Goal: Find specific page/section: Find specific page/section

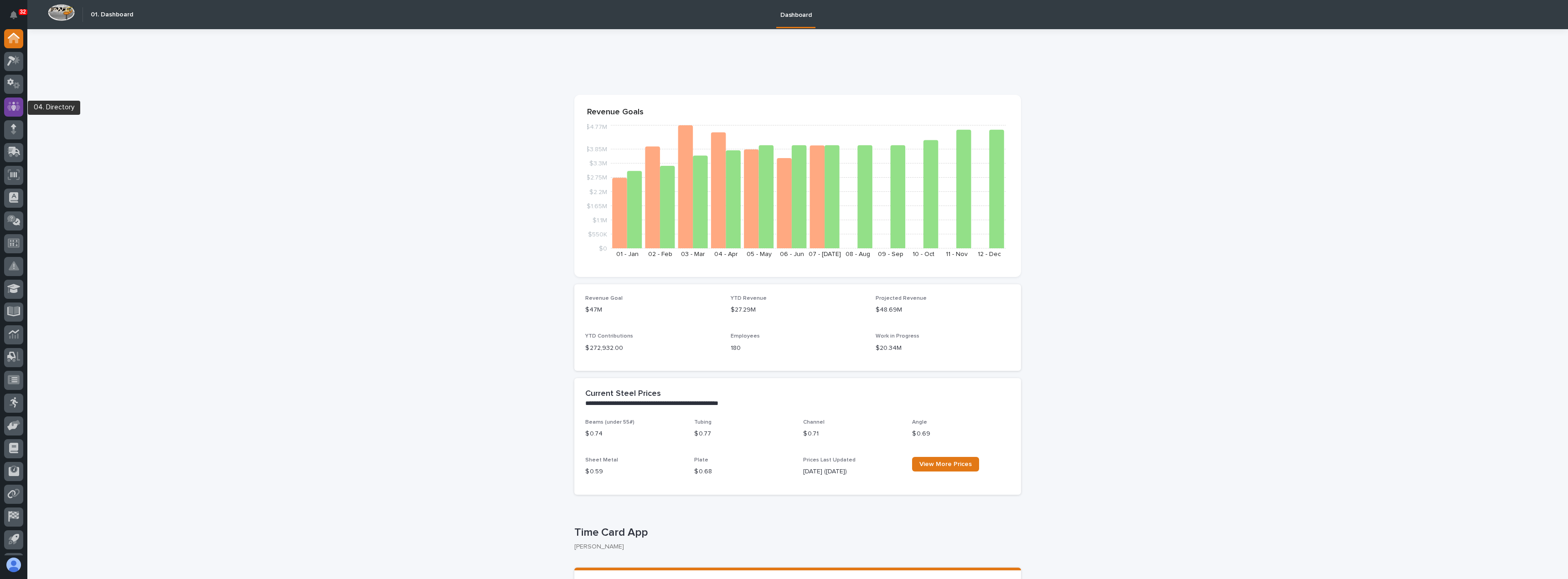
click at [12, 109] on icon at bounding box center [13, 106] width 5 height 9
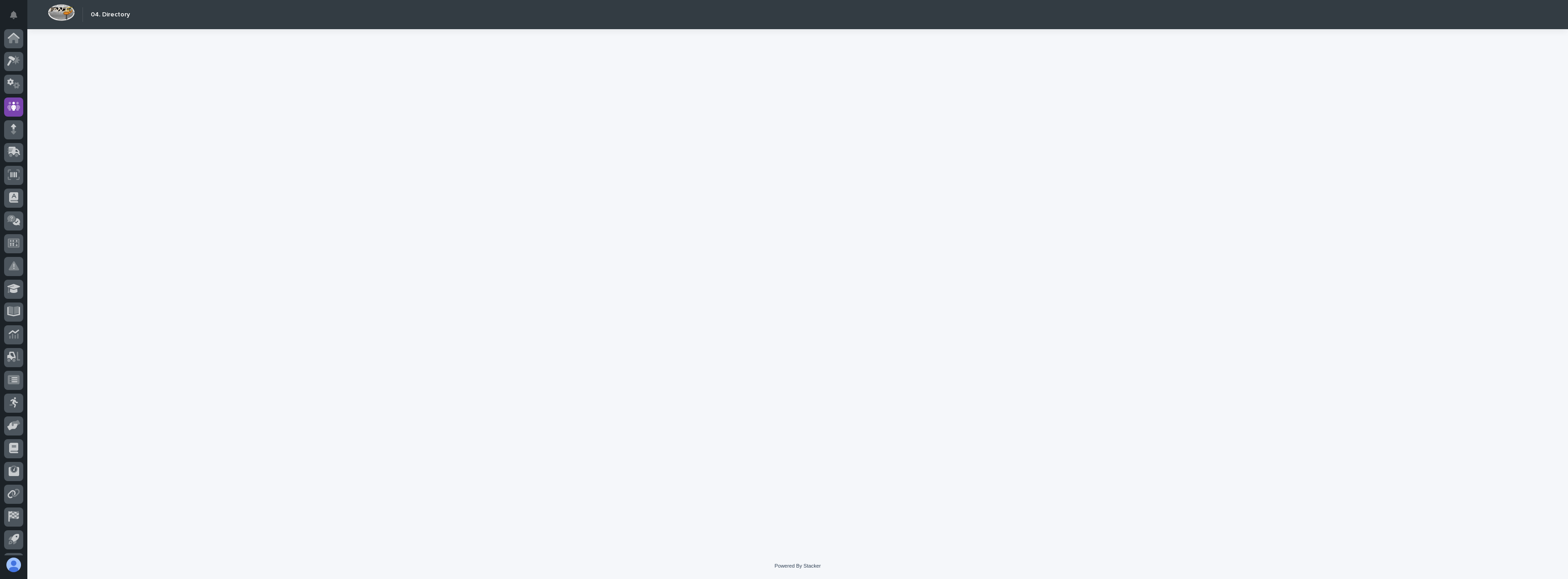
scroll to position [21, 0]
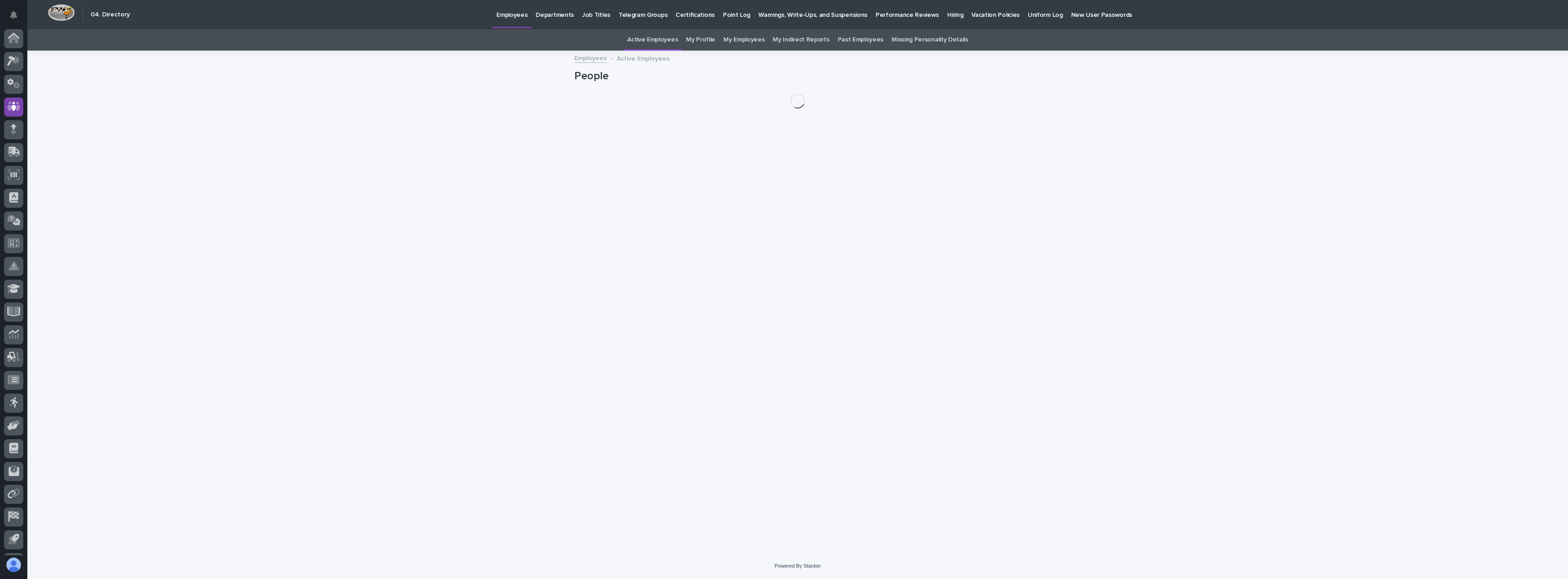
scroll to position [21, 0]
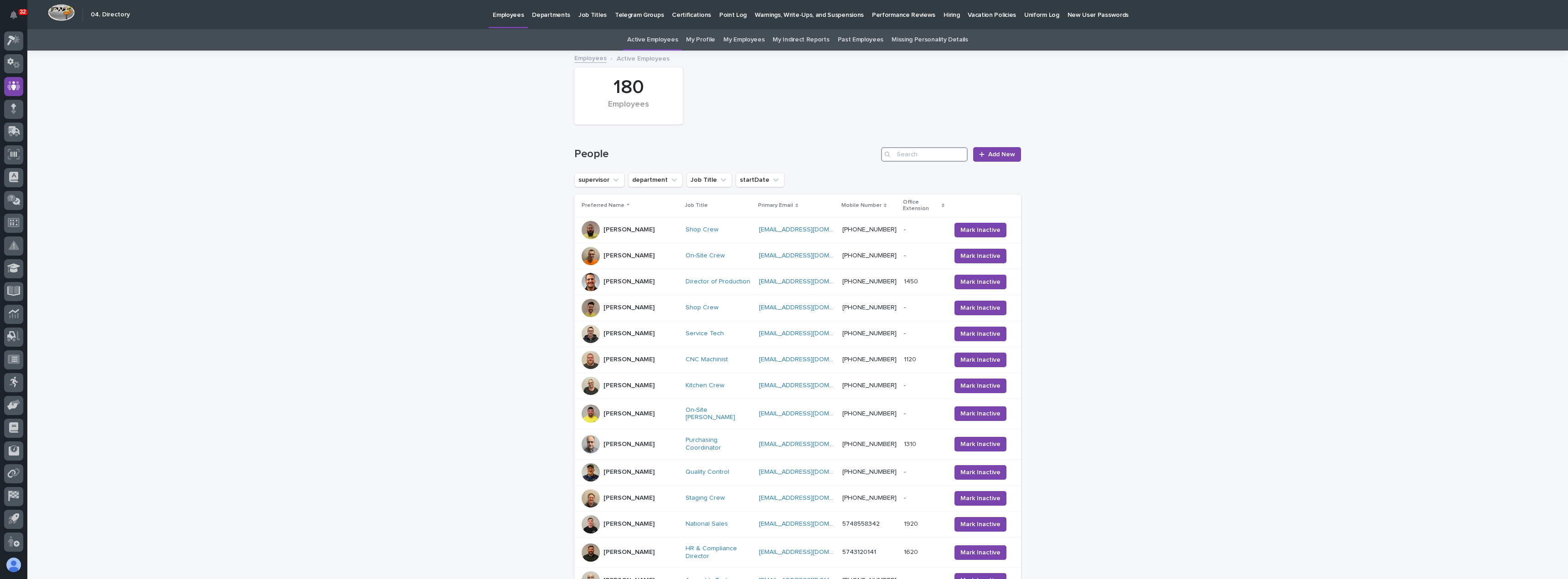
click at [919, 155] on input "Search" at bounding box center [925, 154] width 86 height 15
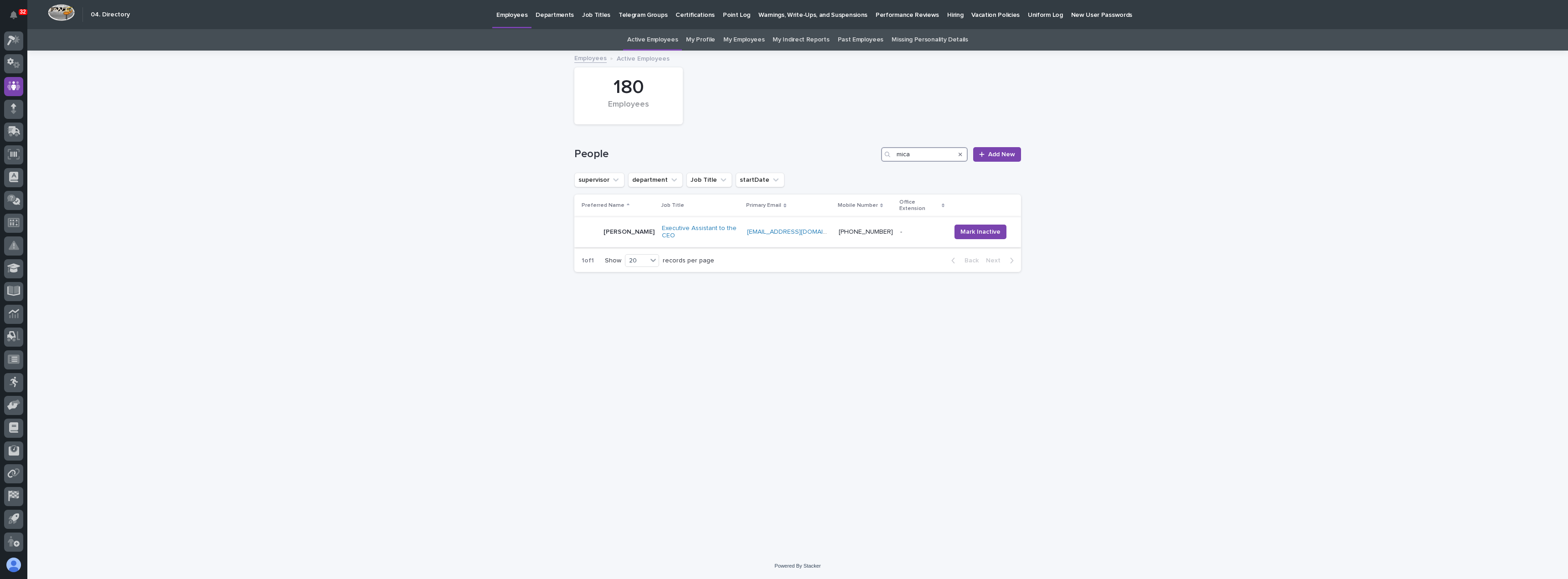
type input "mica"
click at [654, 232] on div "[PERSON_NAME]" at bounding box center [618, 232] width 73 height 18
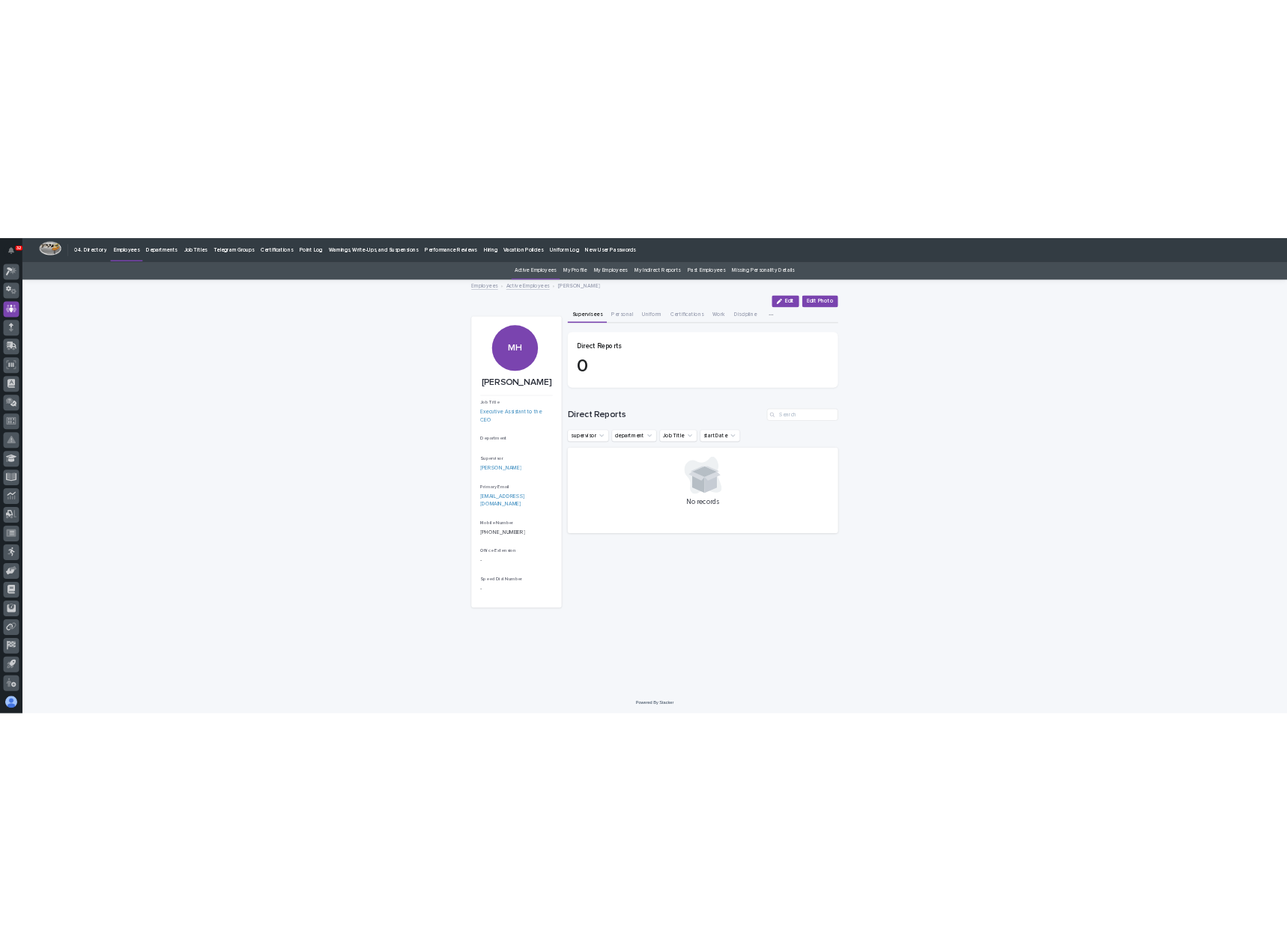
scroll to position [34, 0]
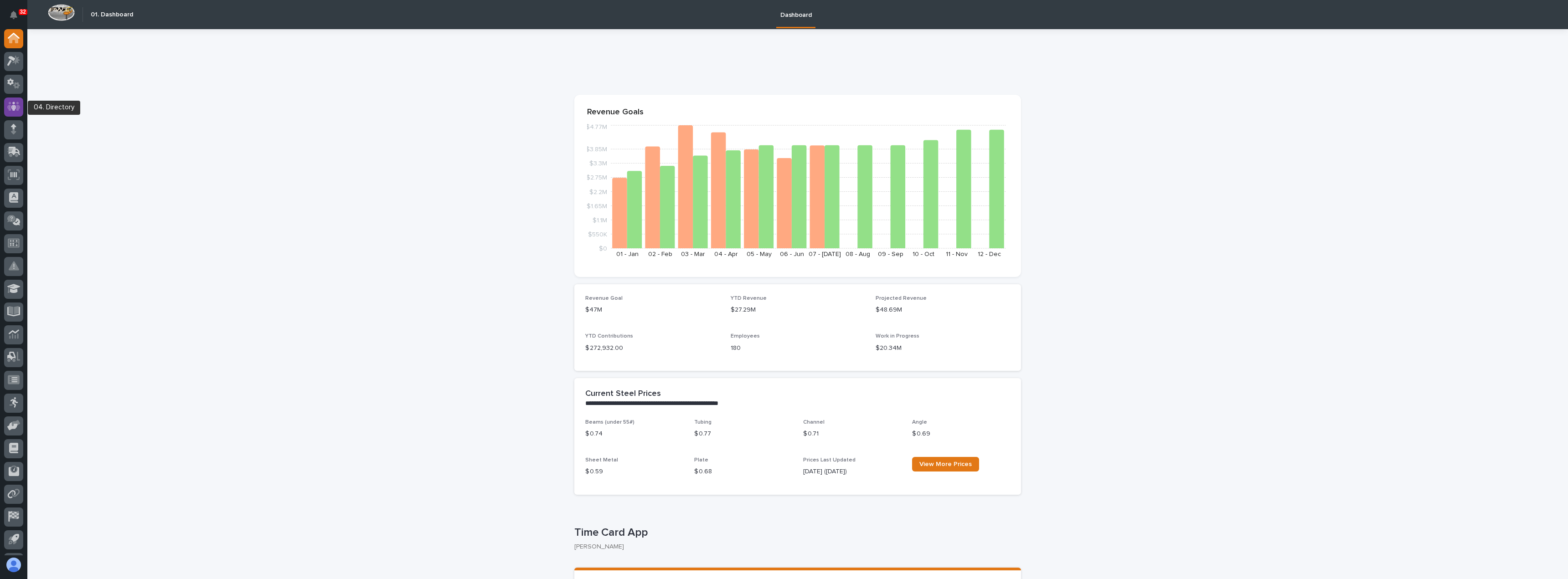
click at [13, 110] on icon at bounding box center [13, 106] width 5 height 9
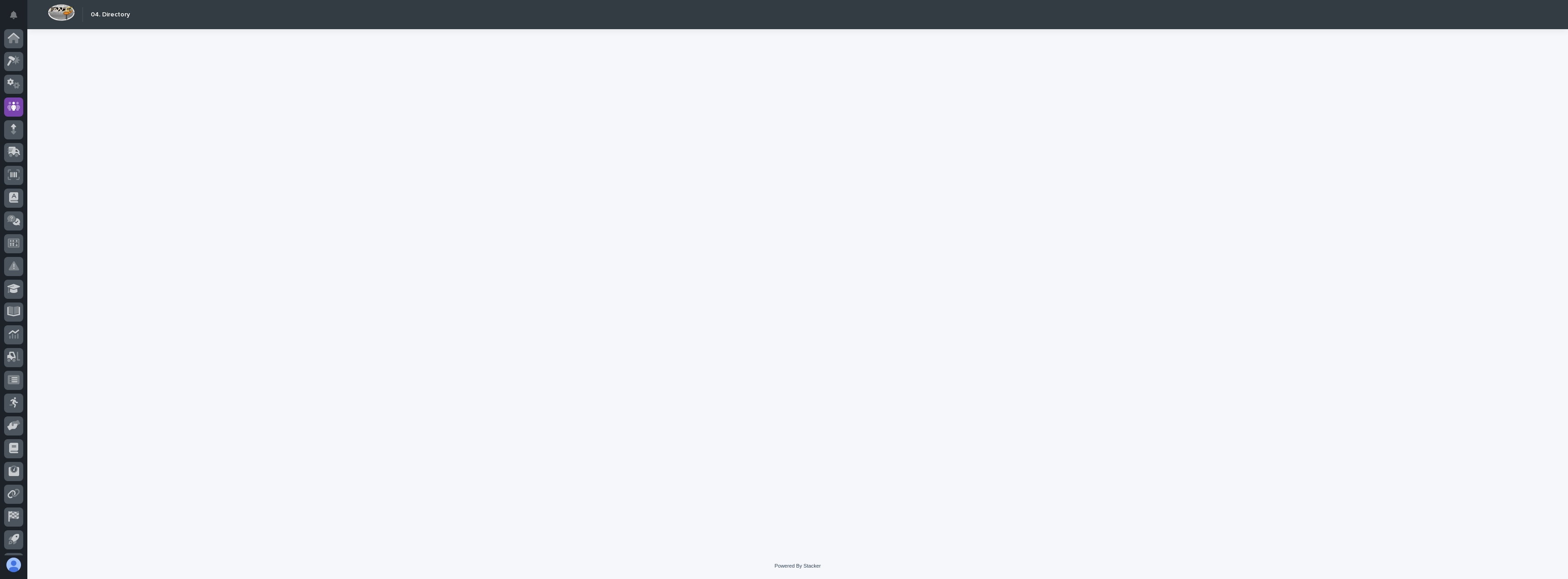
scroll to position [21, 0]
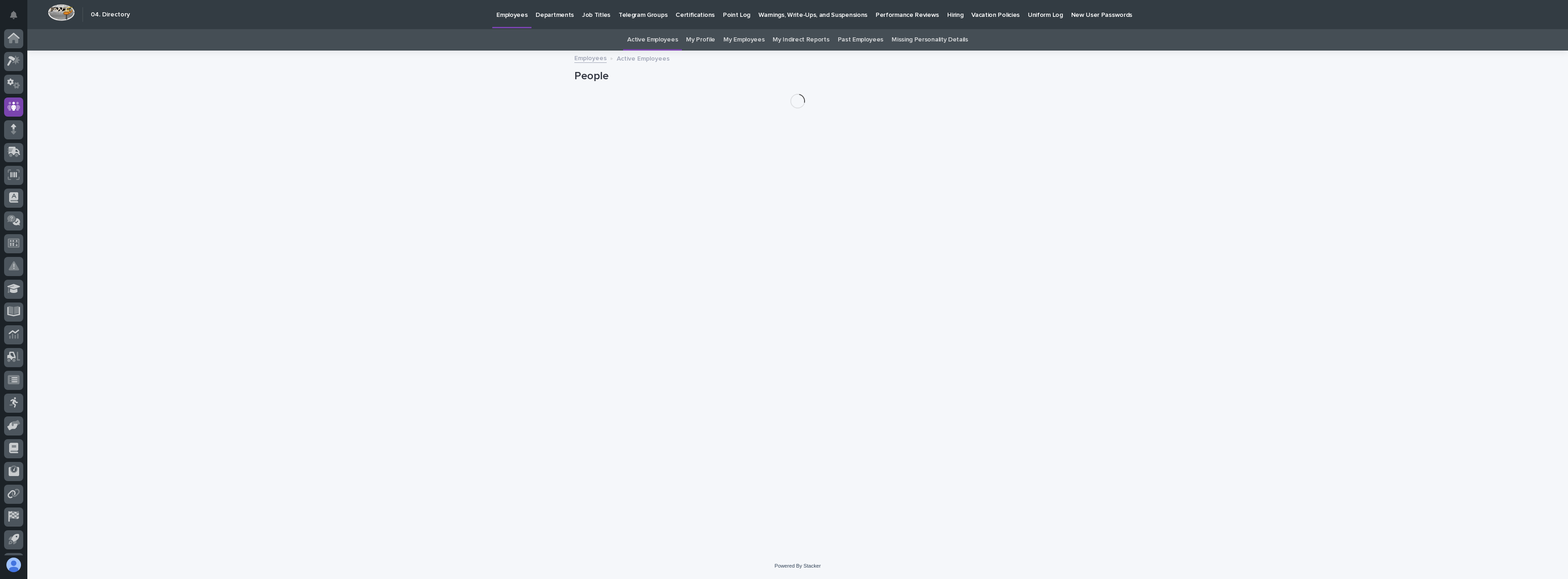
scroll to position [21, 0]
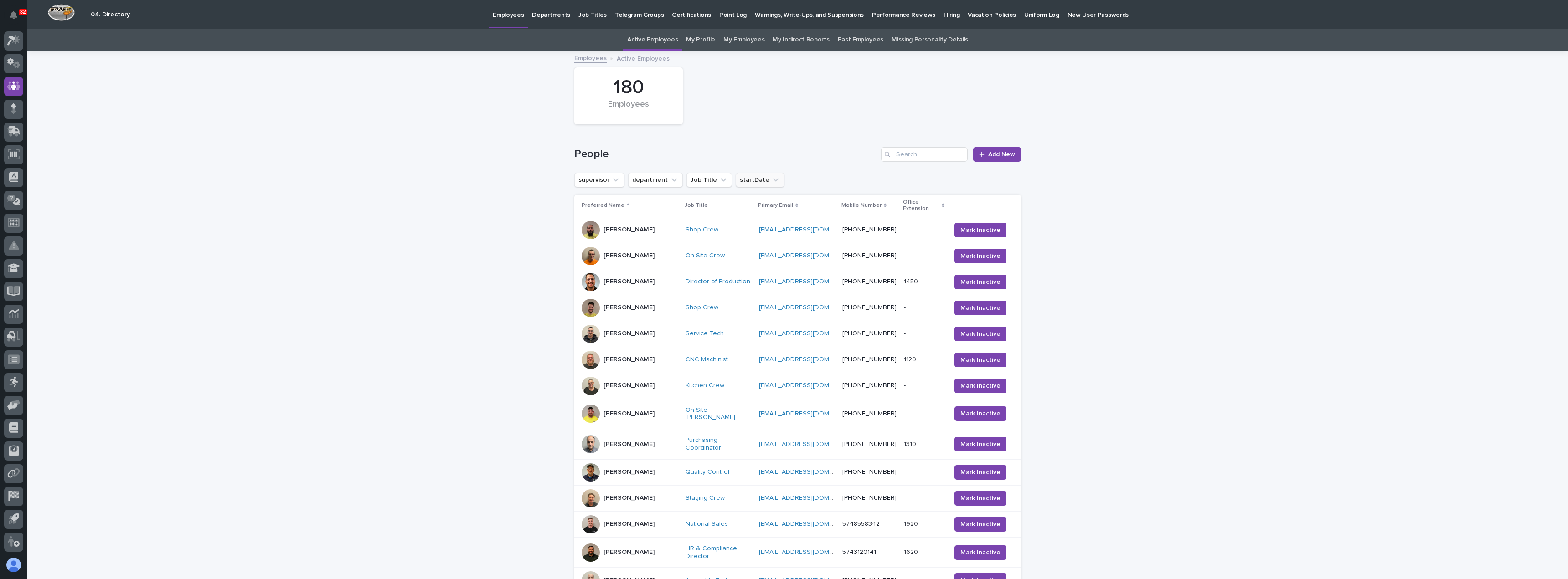
click at [745, 179] on button "startDate" at bounding box center [760, 180] width 49 height 15
click at [766, 287] on p "this year" at bounding box center [788, 289] width 97 height 6
click at [1093, 196] on div "Loading... Saving… Loading... Saving… 180 Employees People Add New supervisor d…" at bounding box center [797, 443] width 1541 height 784
click at [754, 176] on button "startDate is before this year" at bounding box center [788, 180] width 104 height 15
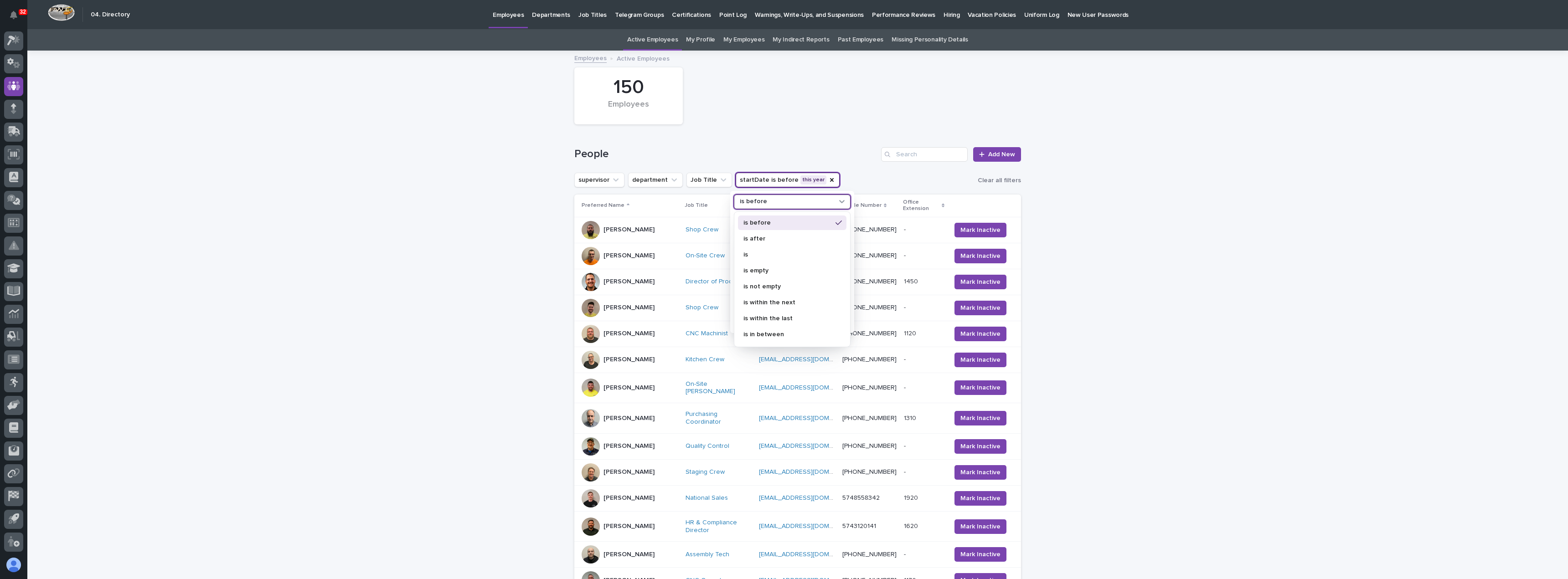
click at [763, 198] on div "is before" at bounding box center [786, 201] width 100 height 10
click at [767, 242] on div "is after" at bounding box center [792, 238] width 108 height 15
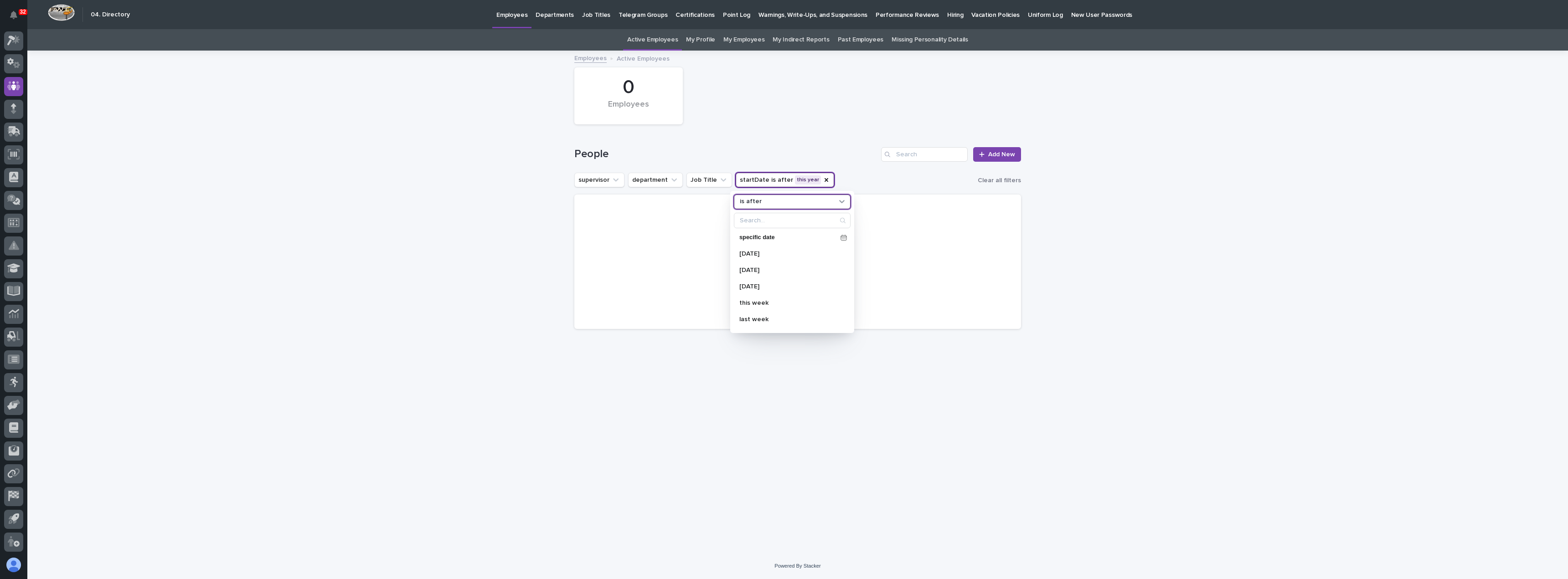
click at [1159, 258] on div "Loading... Saving… Loading... Saving… 0 Employees People Add New supervisor dep…" at bounding box center [797, 302] width 1541 height 501
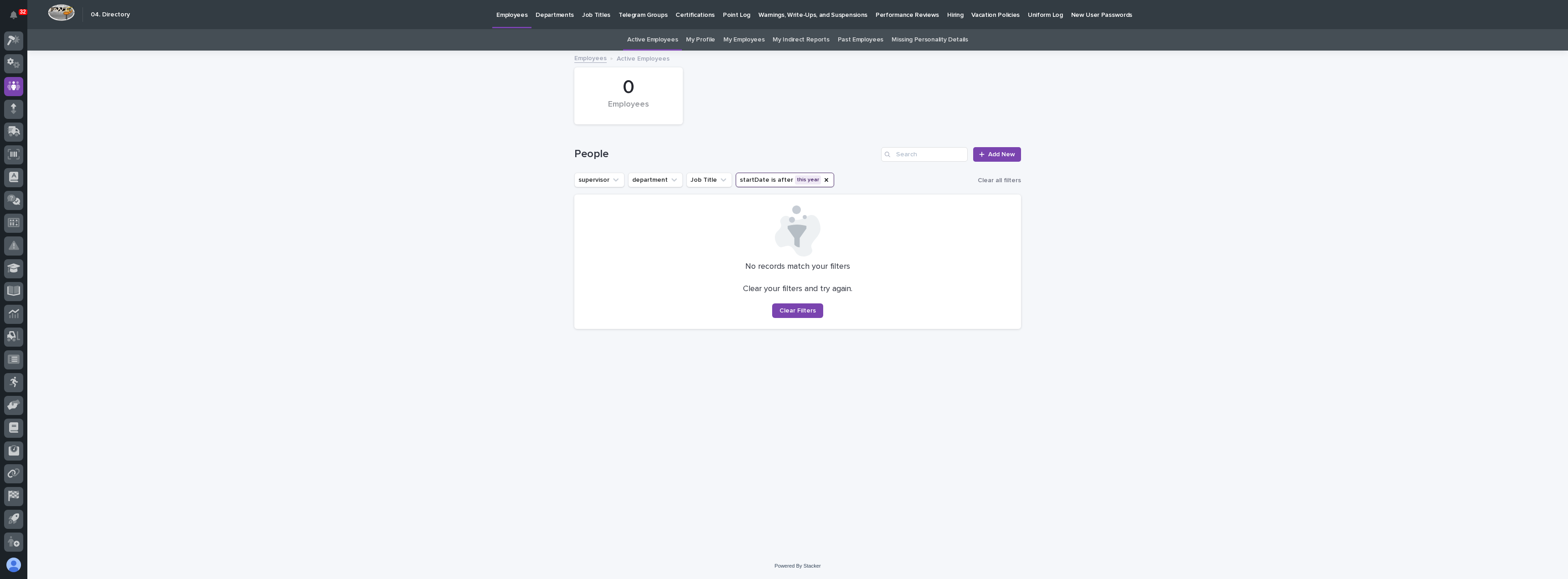
click at [774, 181] on button "startDate is after this year" at bounding box center [785, 180] width 99 height 15
click at [771, 178] on button "startDate is after this year" at bounding box center [785, 180] width 99 height 15
click at [771, 179] on button "startDate is after this year" at bounding box center [785, 180] width 99 height 15
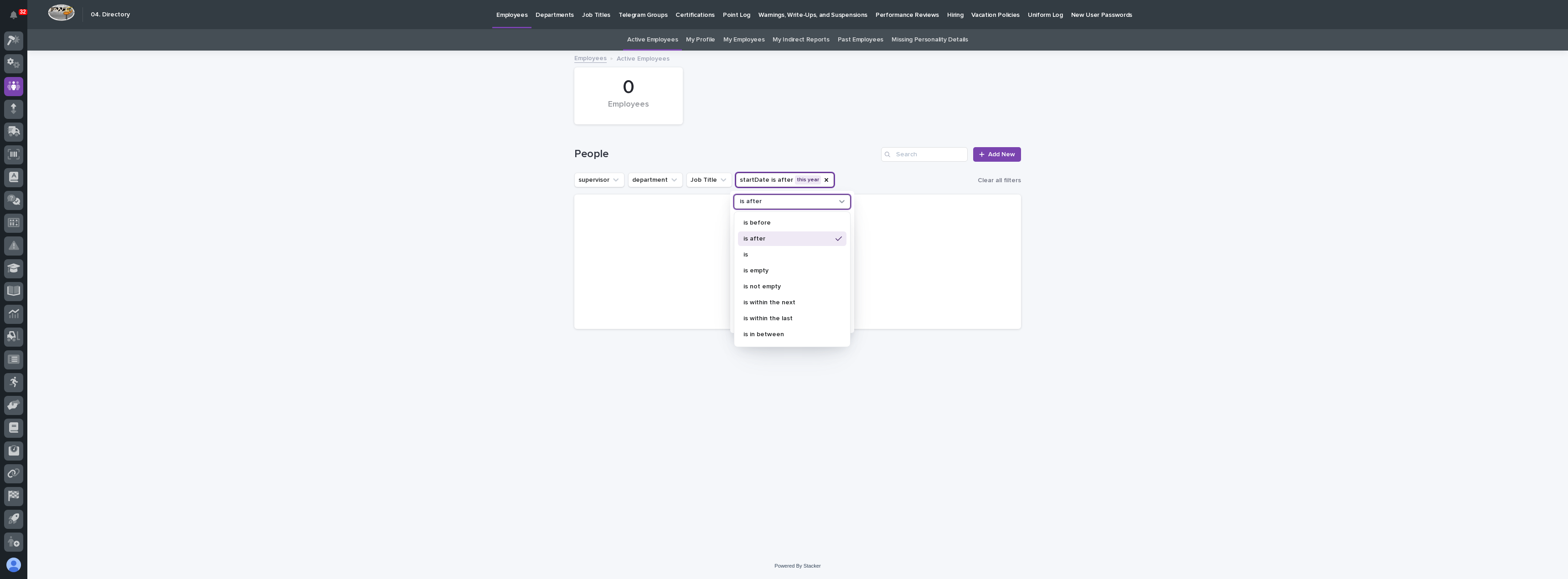
click at [770, 201] on div "is after" at bounding box center [786, 201] width 100 height 10
click at [769, 257] on p "is" at bounding box center [787, 254] width 88 height 6
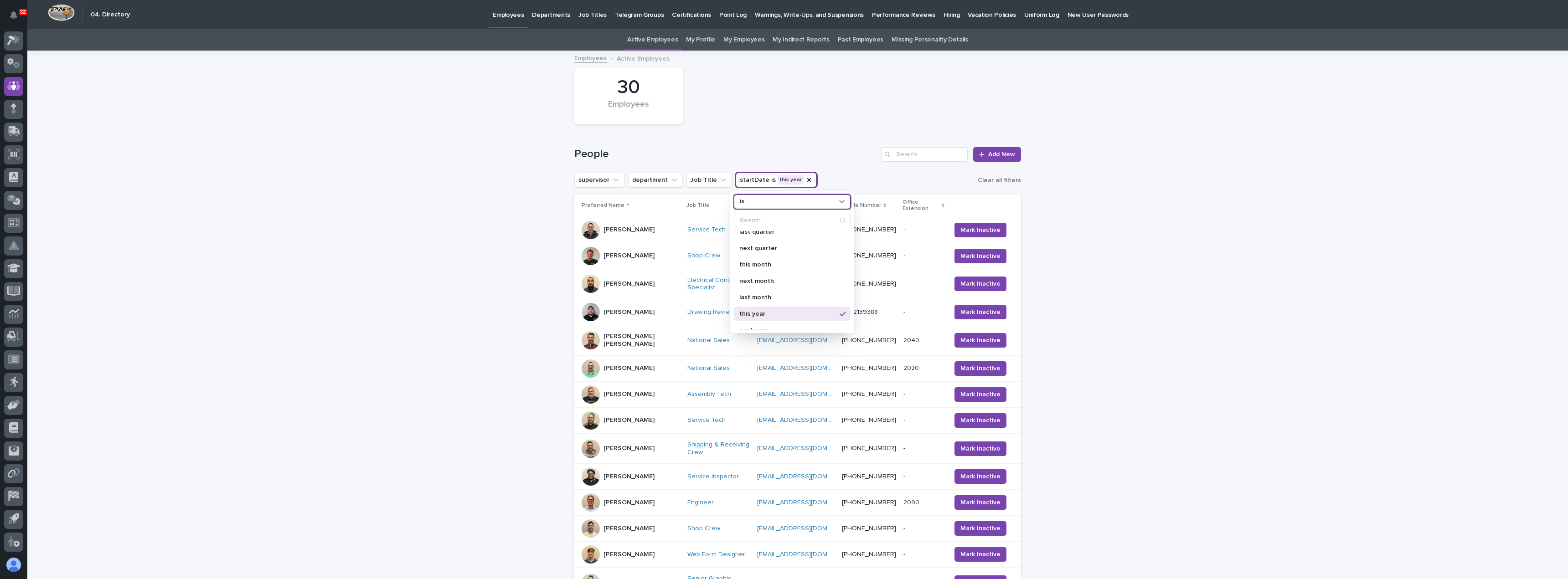
scroll to position [161, 0]
click at [812, 149] on h1 "People" at bounding box center [726, 154] width 303 height 13
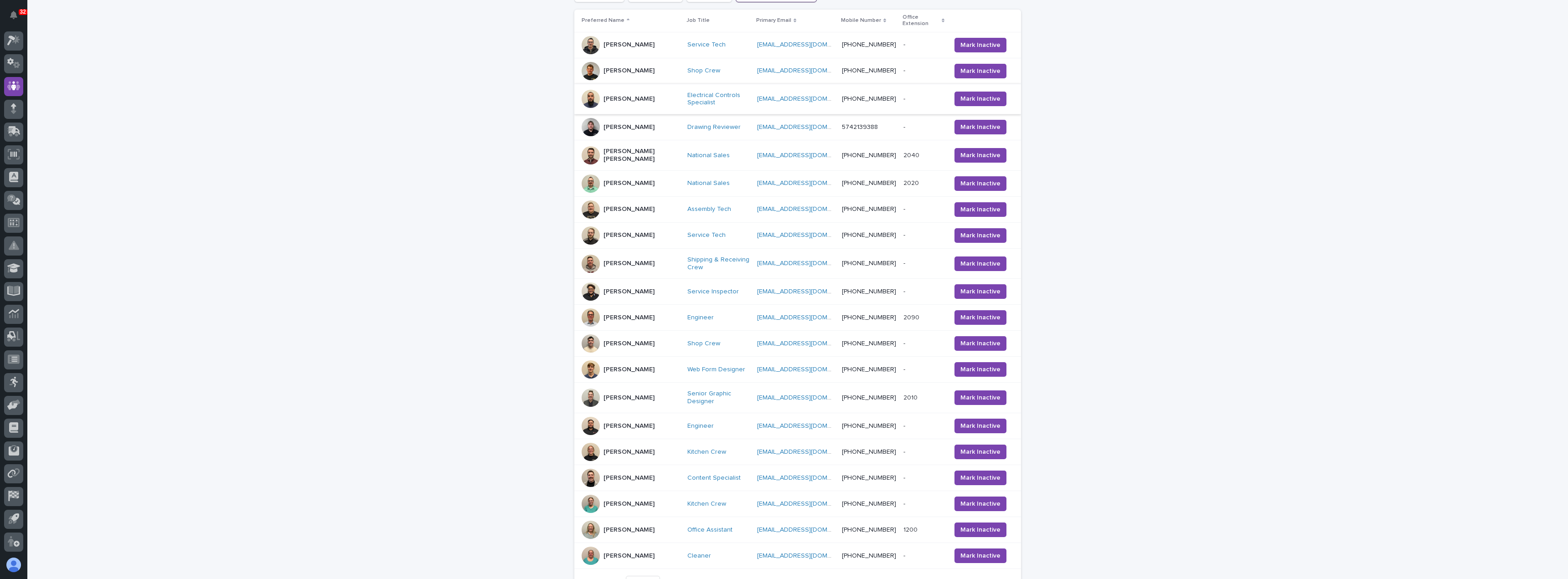
scroll to position [227, 0]
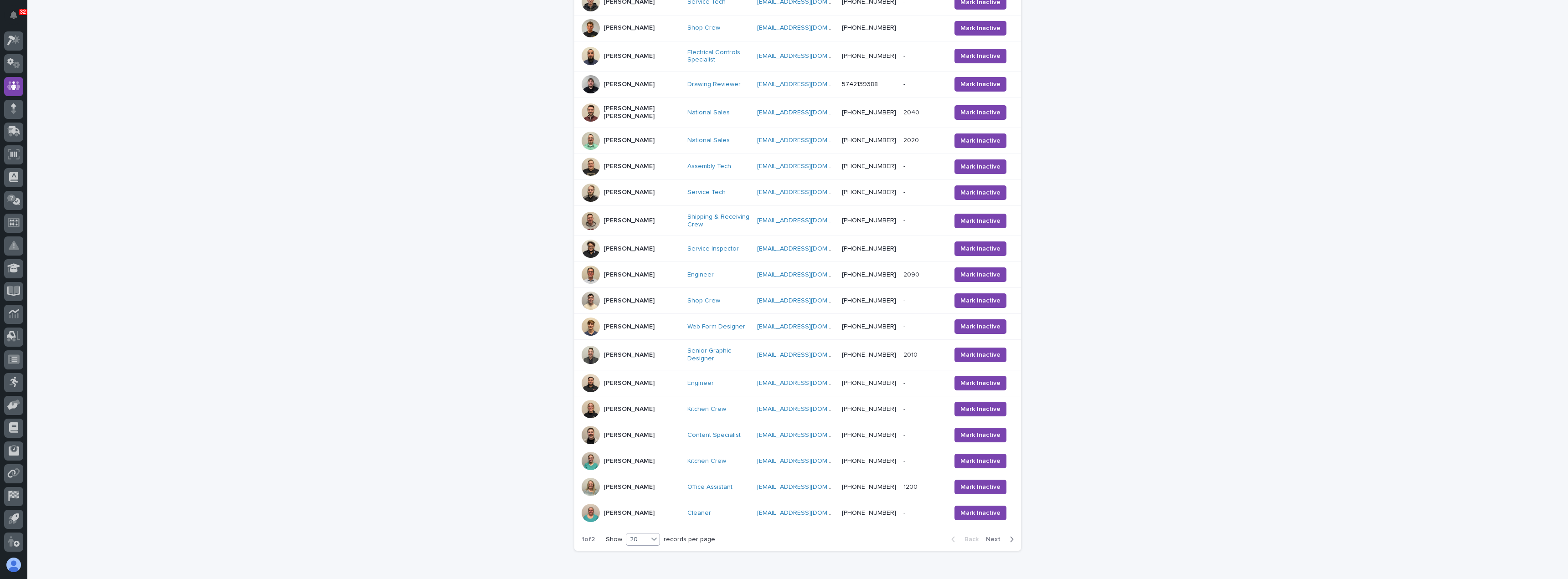
click at [651, 534] on icon at bounding box center [654, 538] width 9 height 9
click at [646, 549] on div "30" at bounding box center [640, 549] width 33 height 11
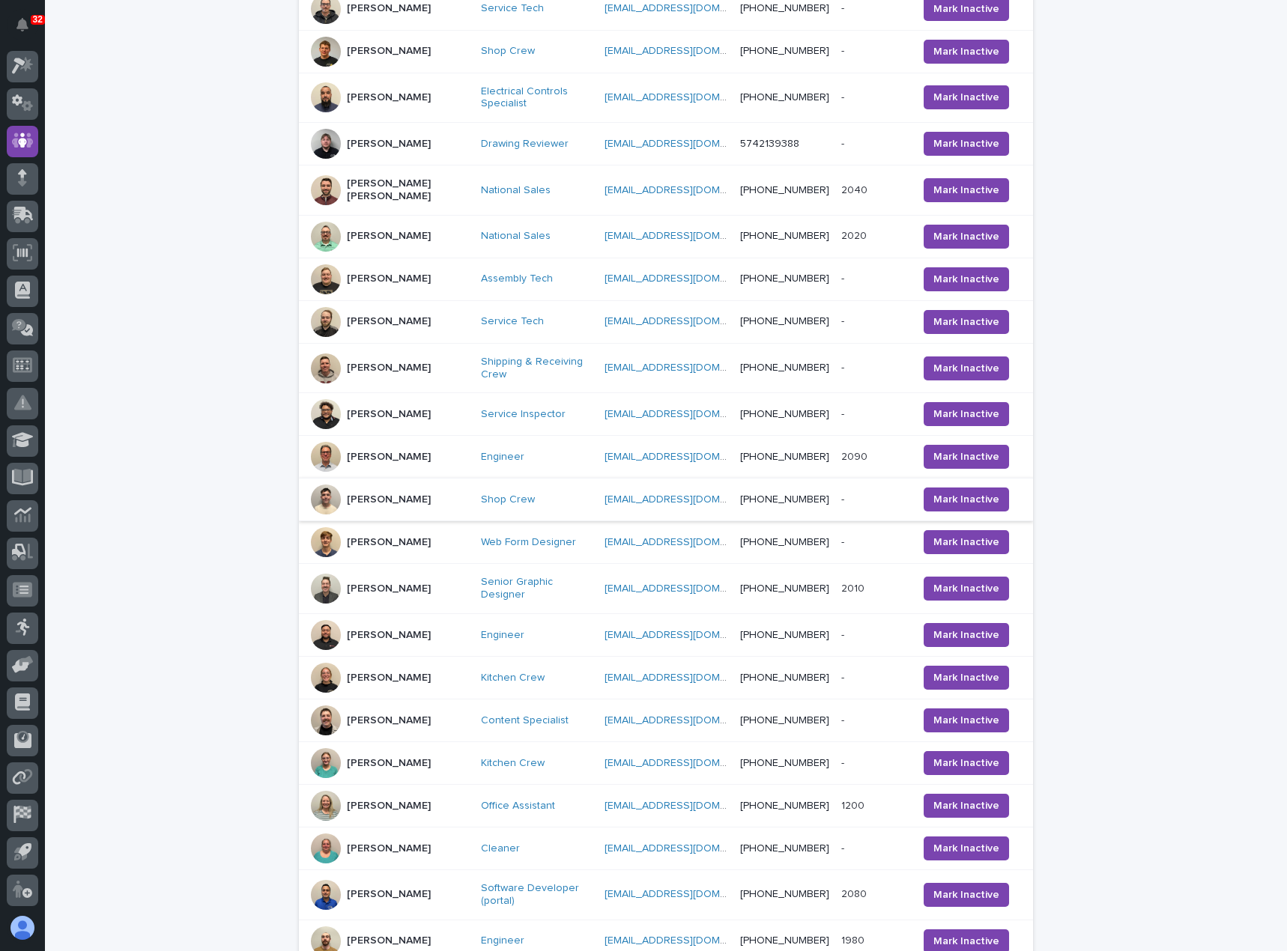
scroll to position [0, 0]
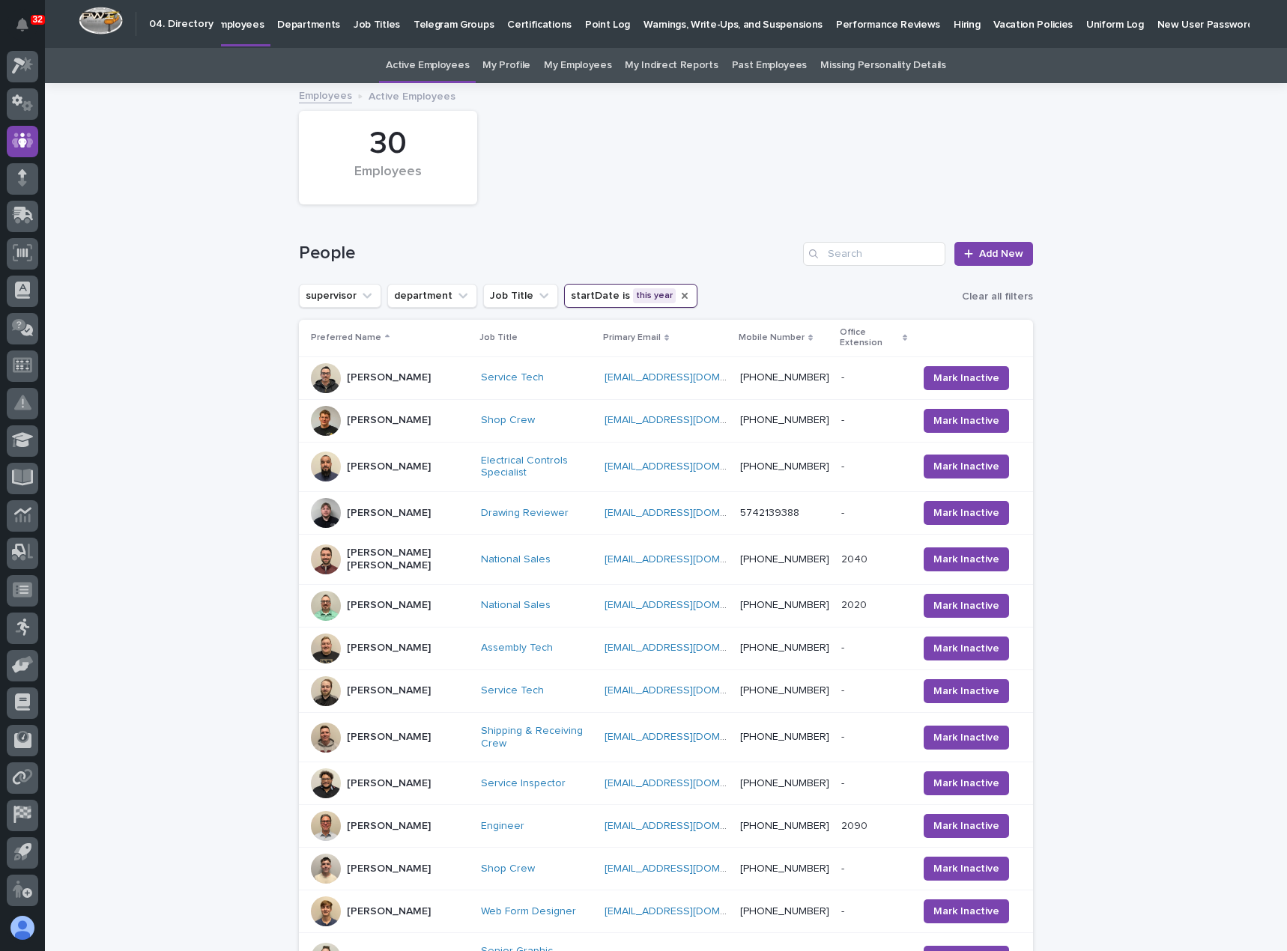
click at [681, 295] on icon "startDate" at bounding box center [684, 296] width 6 height 6
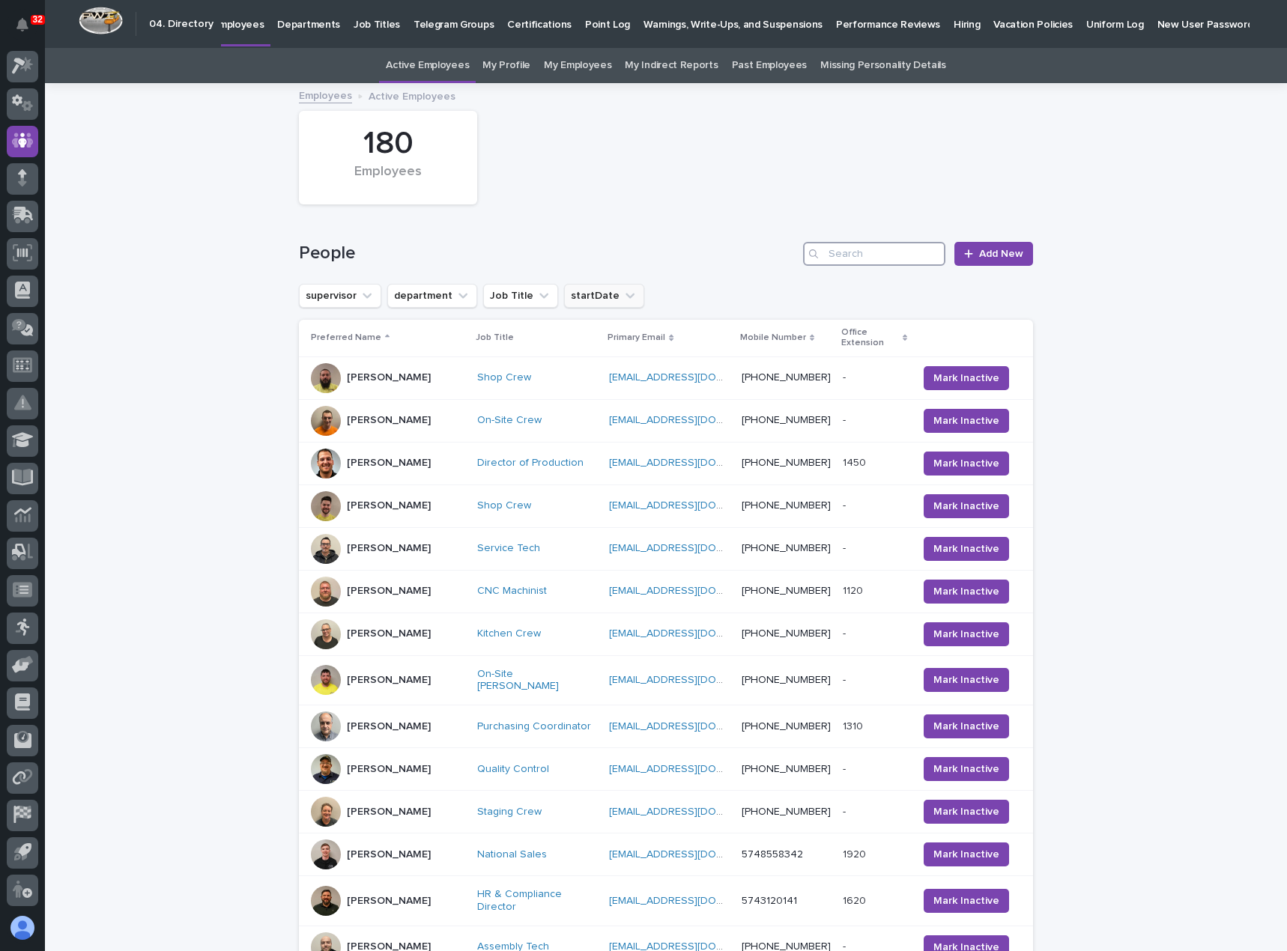
click at [860, 255] on input "Search" at bounding box center [874, 254] width 142 height 24
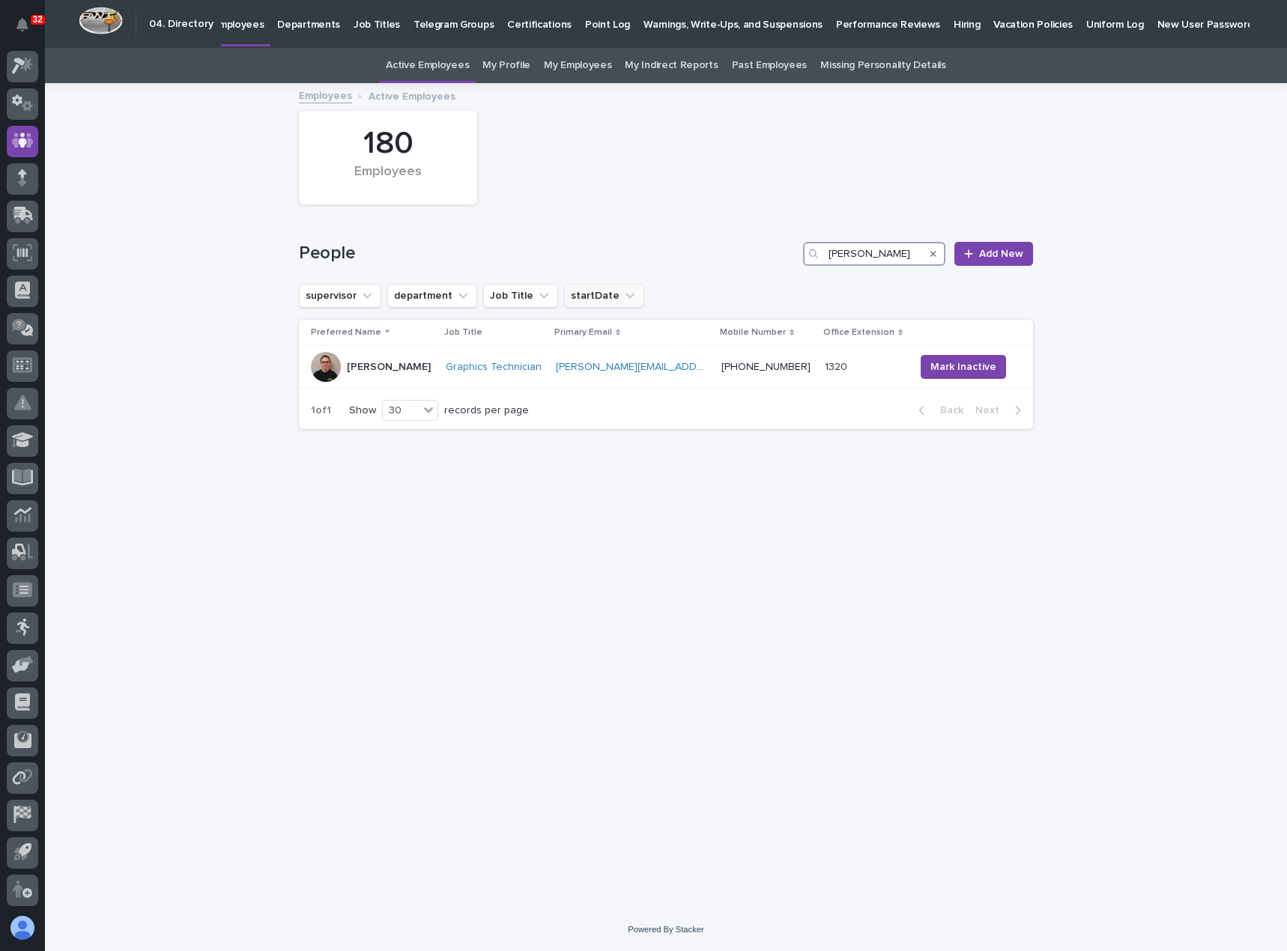
type input "[PERSON_NAME]"
